Goal: Task Accomplishment & Management: Complete application form

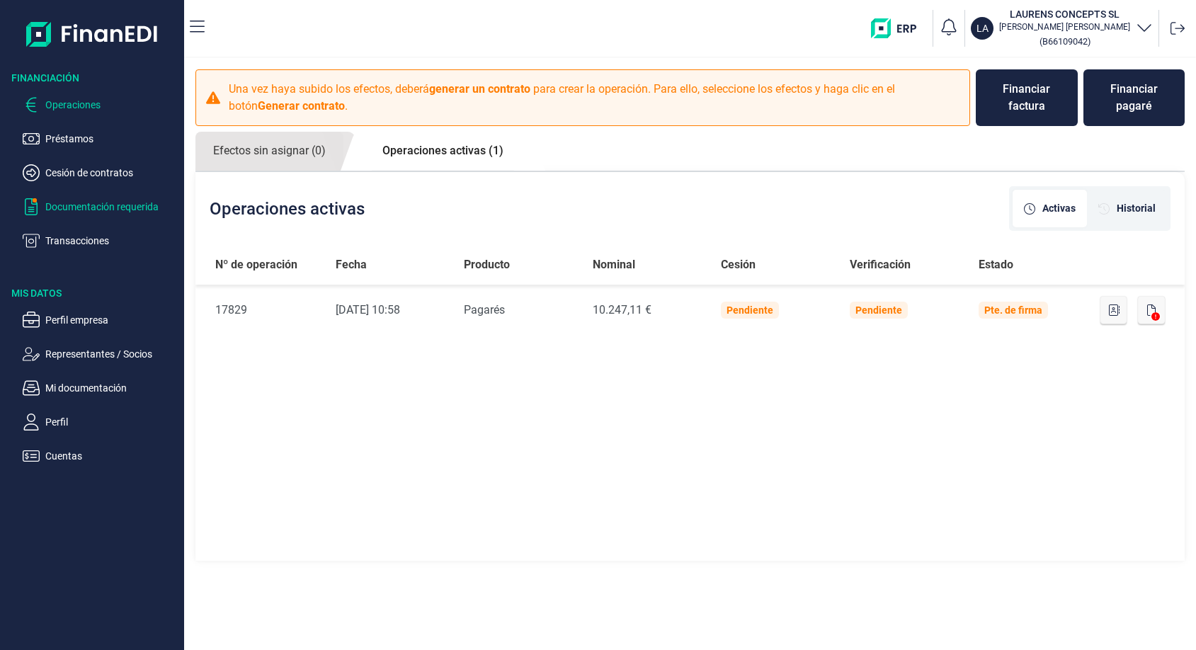
click at [81, 200] on p "Documentación requerida" at bounding box center [111, 206] width 133 height 17
click at [79, 208] on p "Documentación requerida" at bounding box center [111, 206] width 133 height 17
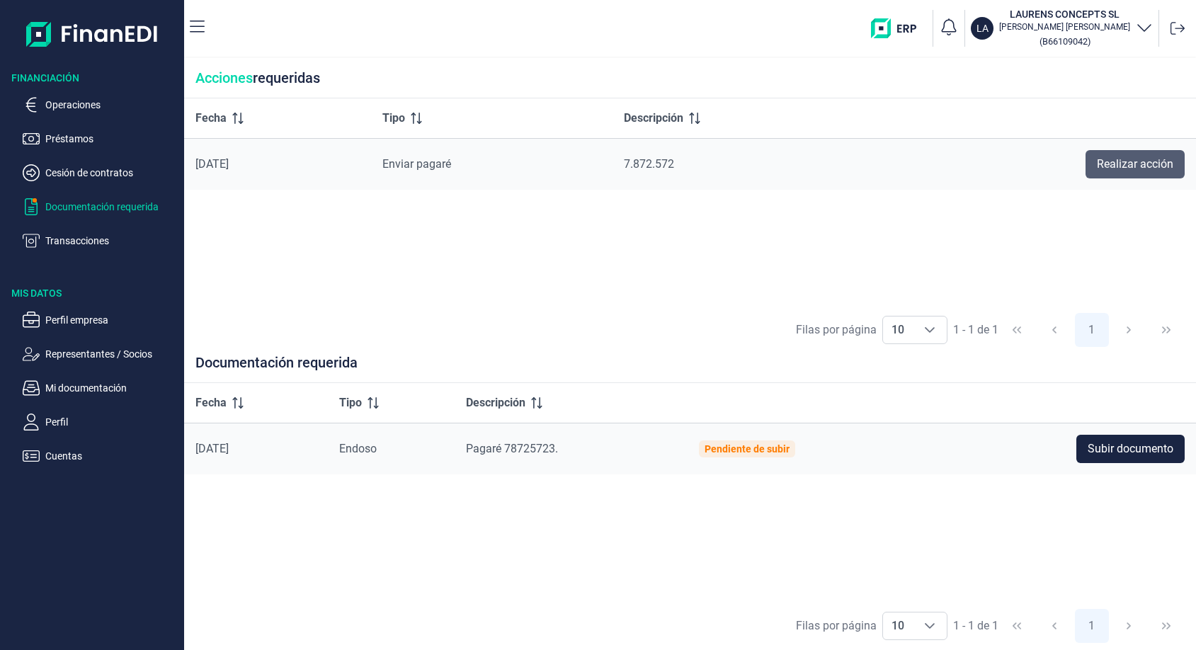
click at [1165, 164] on span "Realizar acción" at bounding box center [1135, 164] width 76 height 17
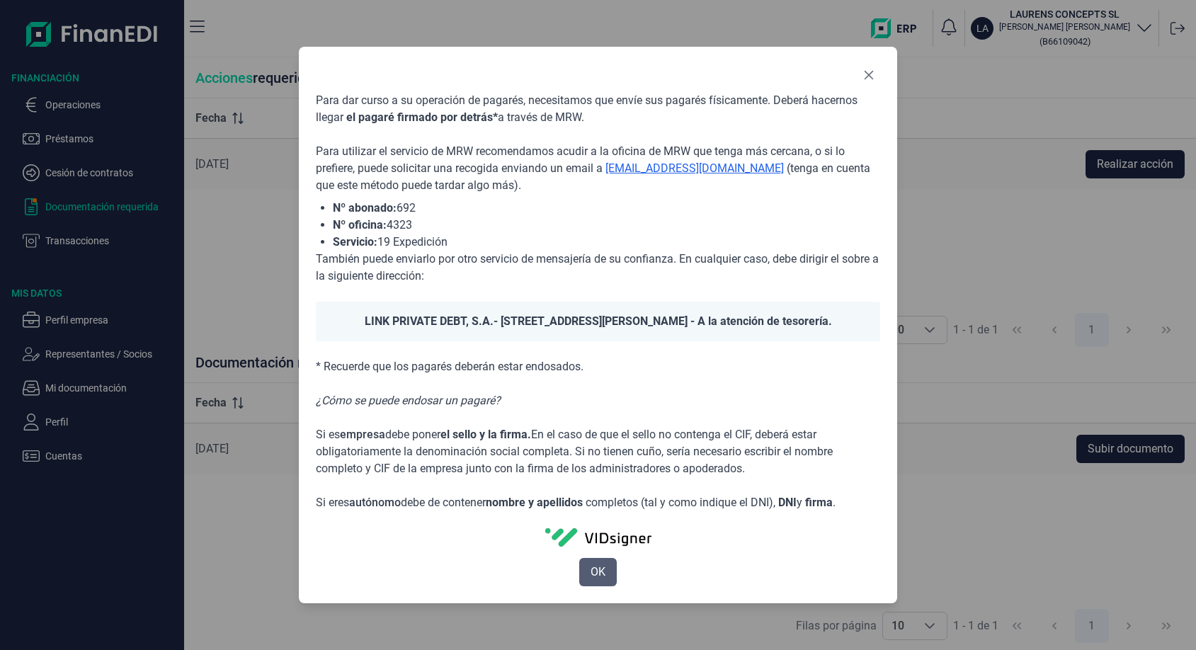
click at [595, 578] on span "OK" at bounding box center [597, 572] width 15 height 17
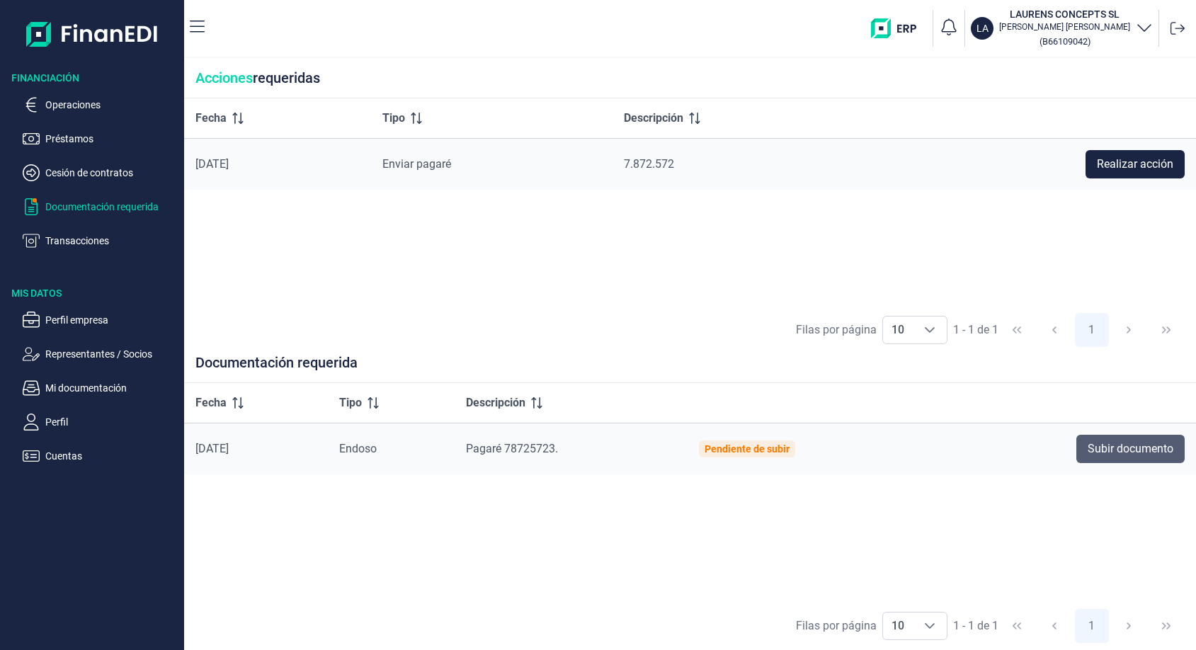
click at [1147, 452] on span "Subir documento" at bounding box center [1130, 448] width 86 height 17
click at [1147, 452] on body "Financiación Operaciones Préstamos Cesión de contratos Documentación requerida …" at bounding box center [598, 325] width 1196 height 650
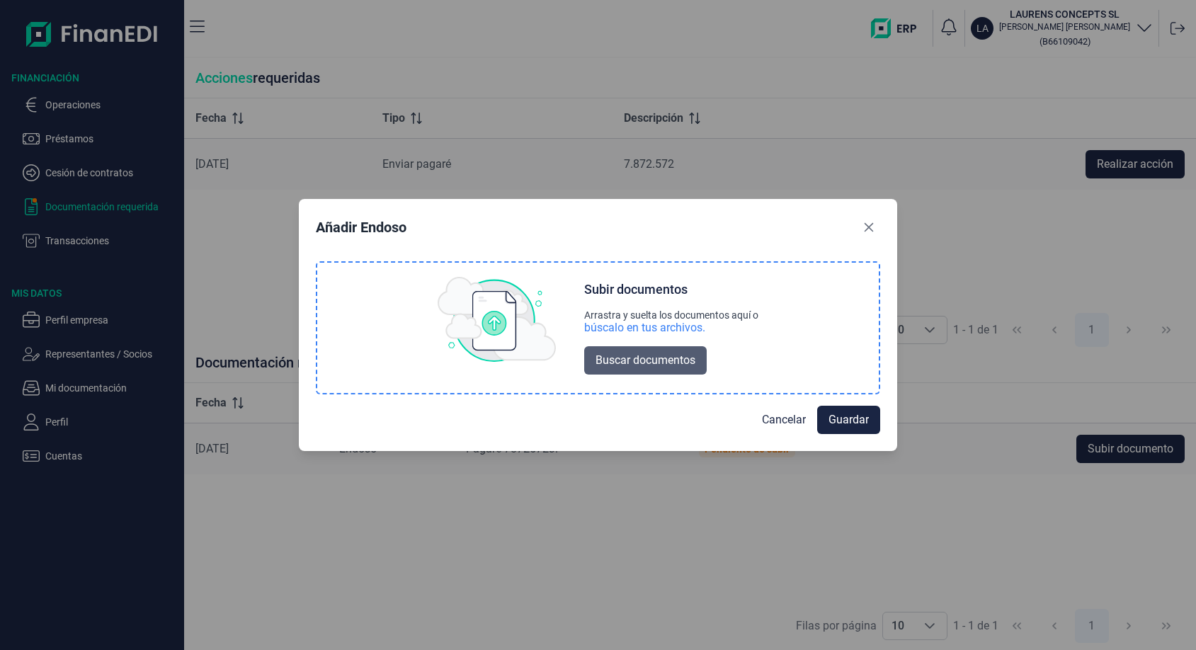
click at [675, 363] on span "Buscar documentos" at bounding box center [645, 360] width 100 height 17
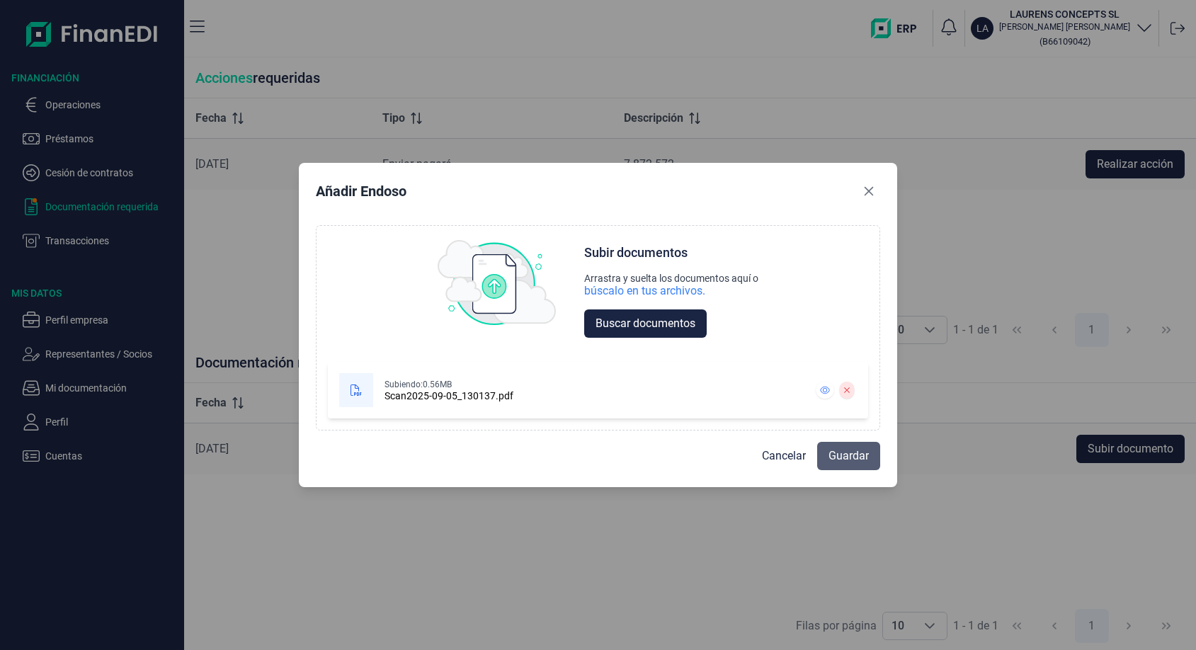
click at [860, 453] on span "Guardar" at bounding box center [848, 455] width 40 height 17
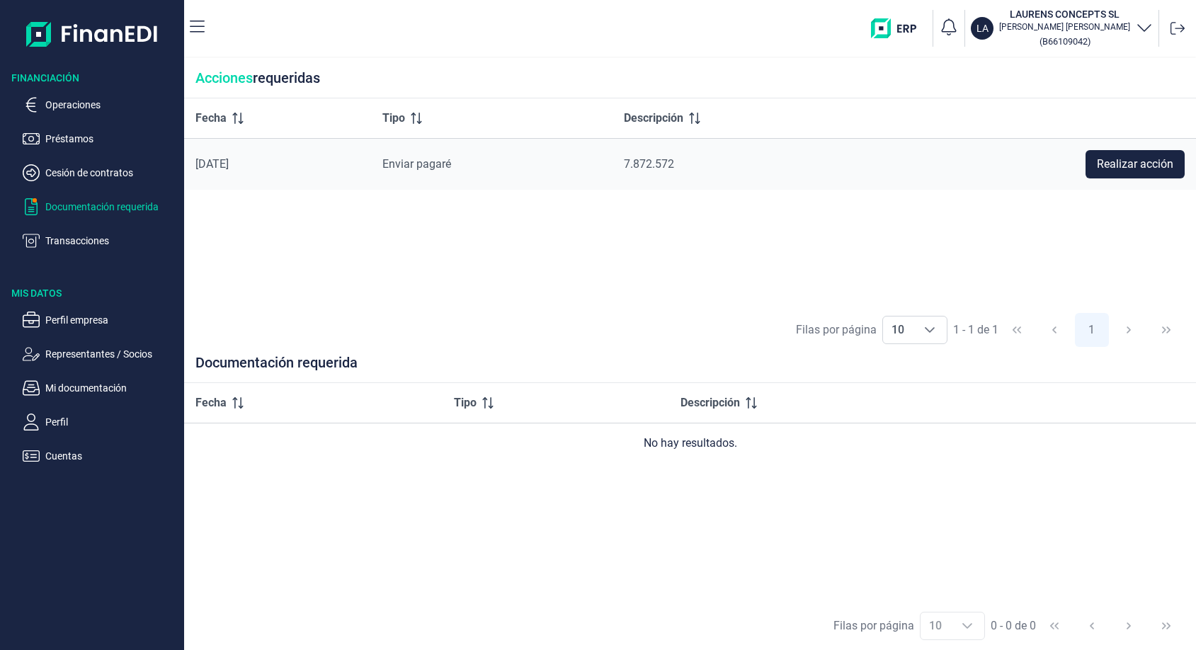
click at [1176, 30] on icon at bounding box center [1177, 28] width 14 height 14
